Goal: Transaction & Acquisition: Book appointment/travel/reservation

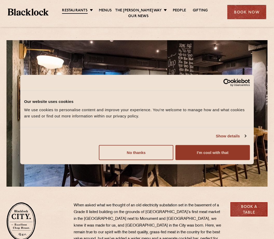
click at [232, 150] on button "I'm cool with that" at bounding box center [212, 152] width 74 height 15
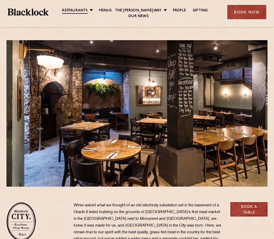
click at [256, 206] on link "Book a Table" at bounding box center [248, 209] width 37 height 14
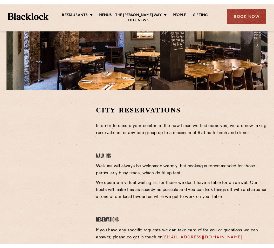
scroll to position [110, 0]
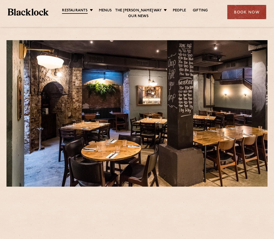
click at [259, 10] on div "Book Now" at bounding box center [246, 12] width 39 height 14
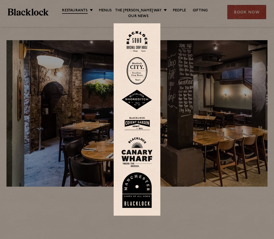
click at [249, 15] on div at bounding box center [137, 119] width 274 height 239
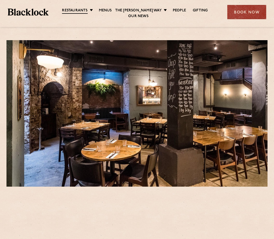
click at [247, 7] on div "Book Now" at bounding box center [246, 12] width 39 height 14
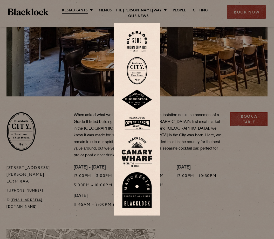
scroll to position [121, 0]
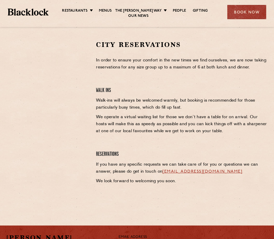
scroll to position [171, 0]
